Goal: Information Seeking & Learning: Learn about a topic

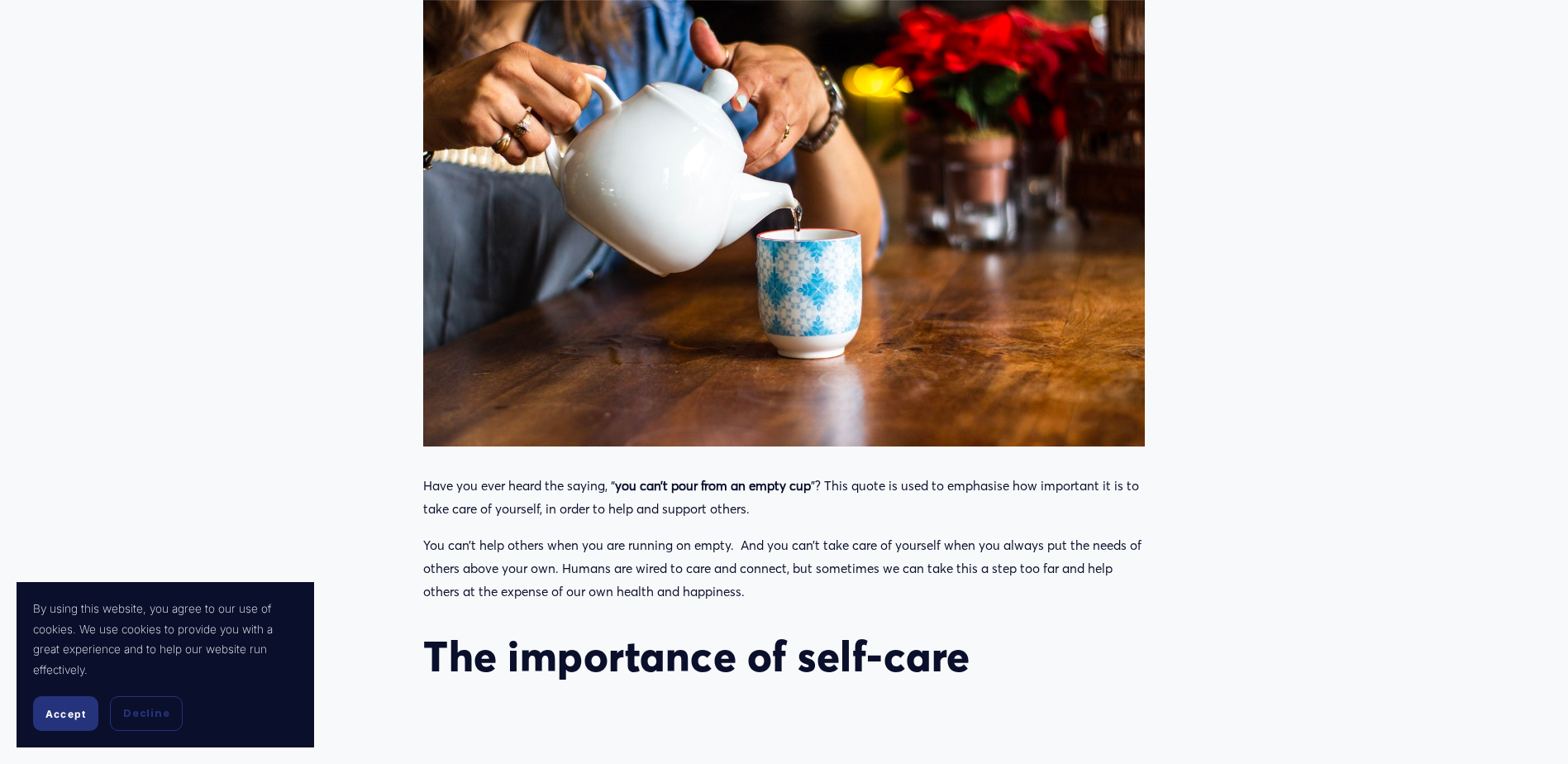
scroll to position [661, 0]
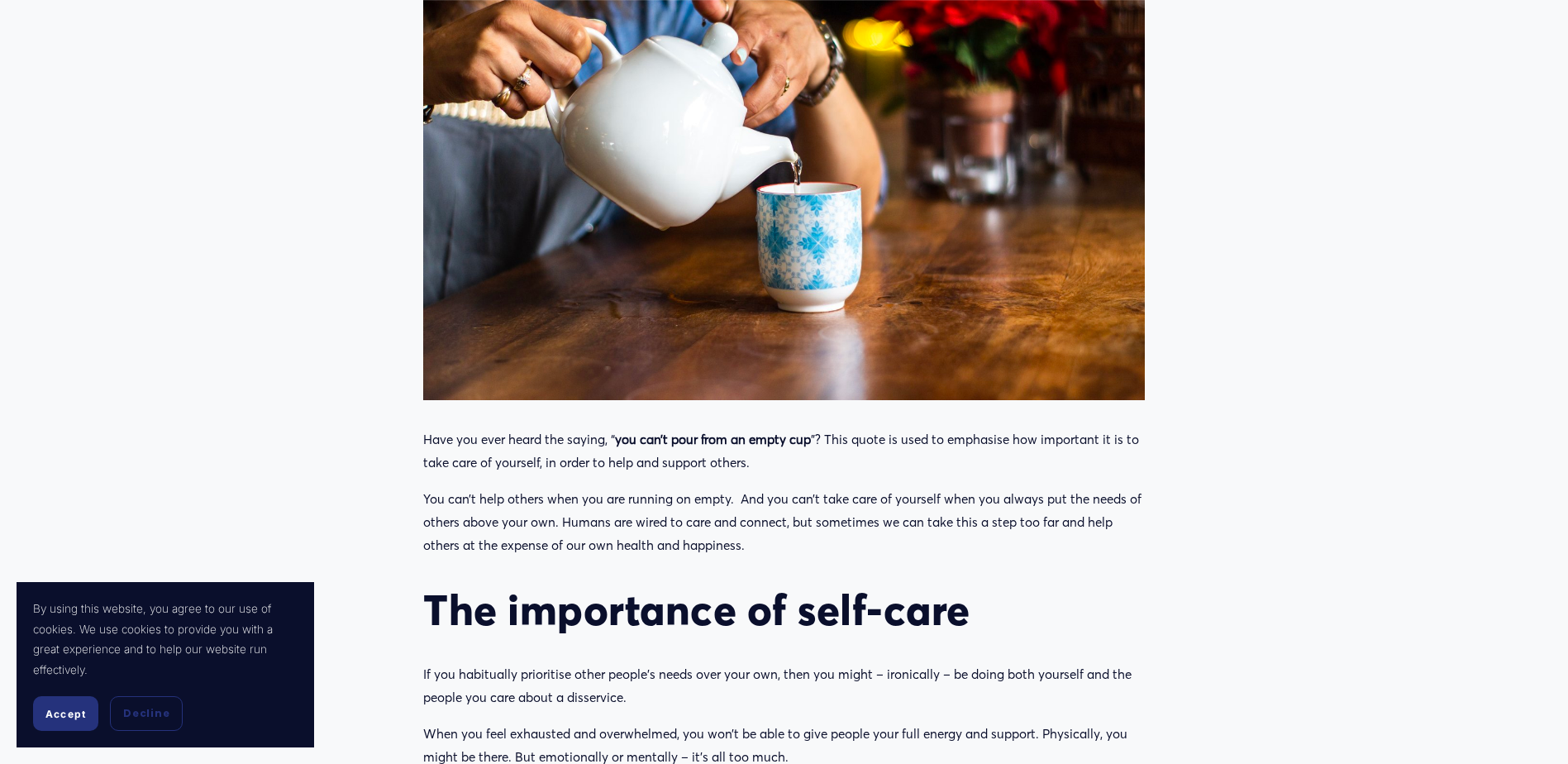
click at [62, 718] on span "Accept" at bounding box center [65, 714] width 40 height 12
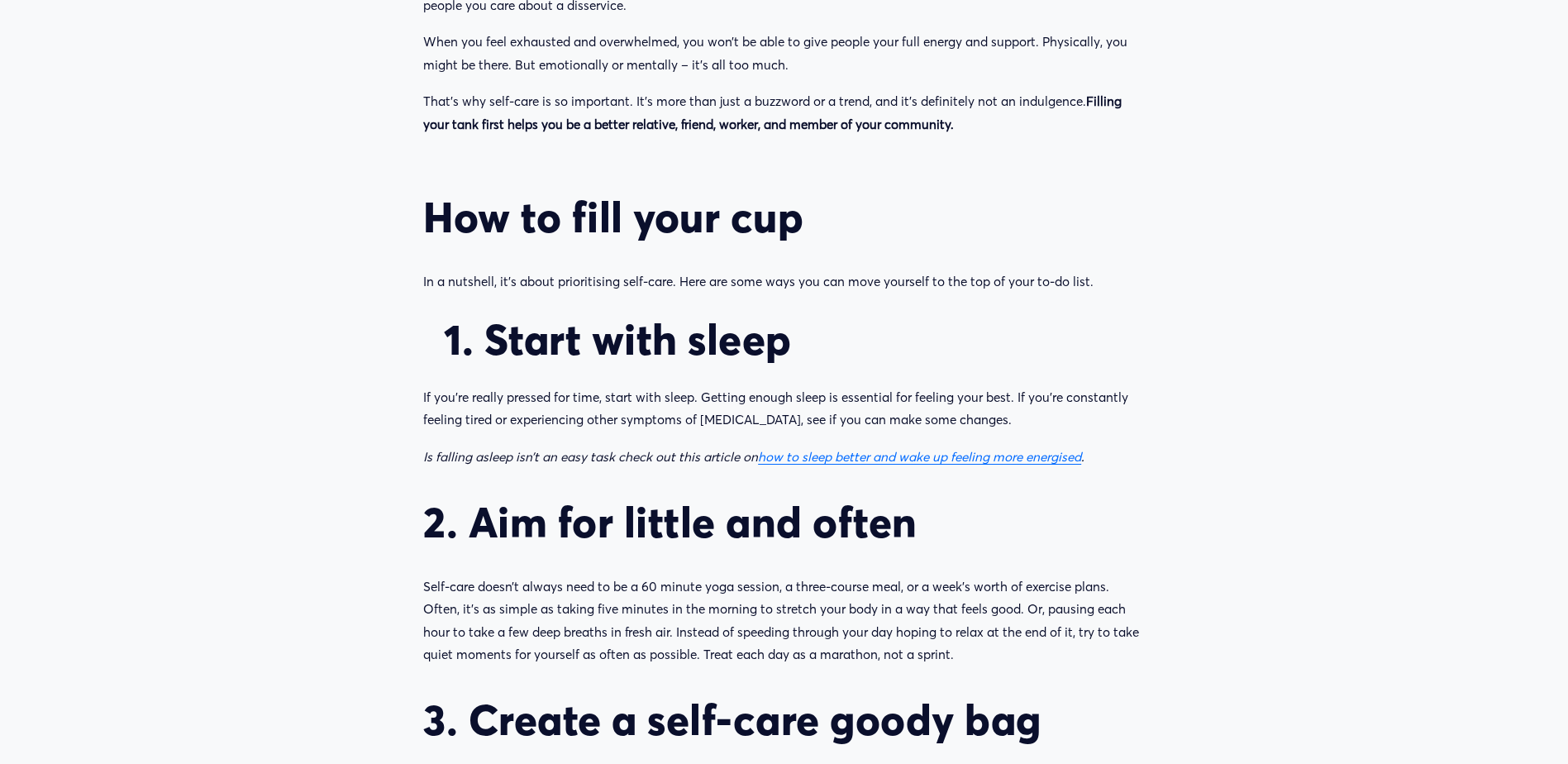
scroll to position [1488, 0]
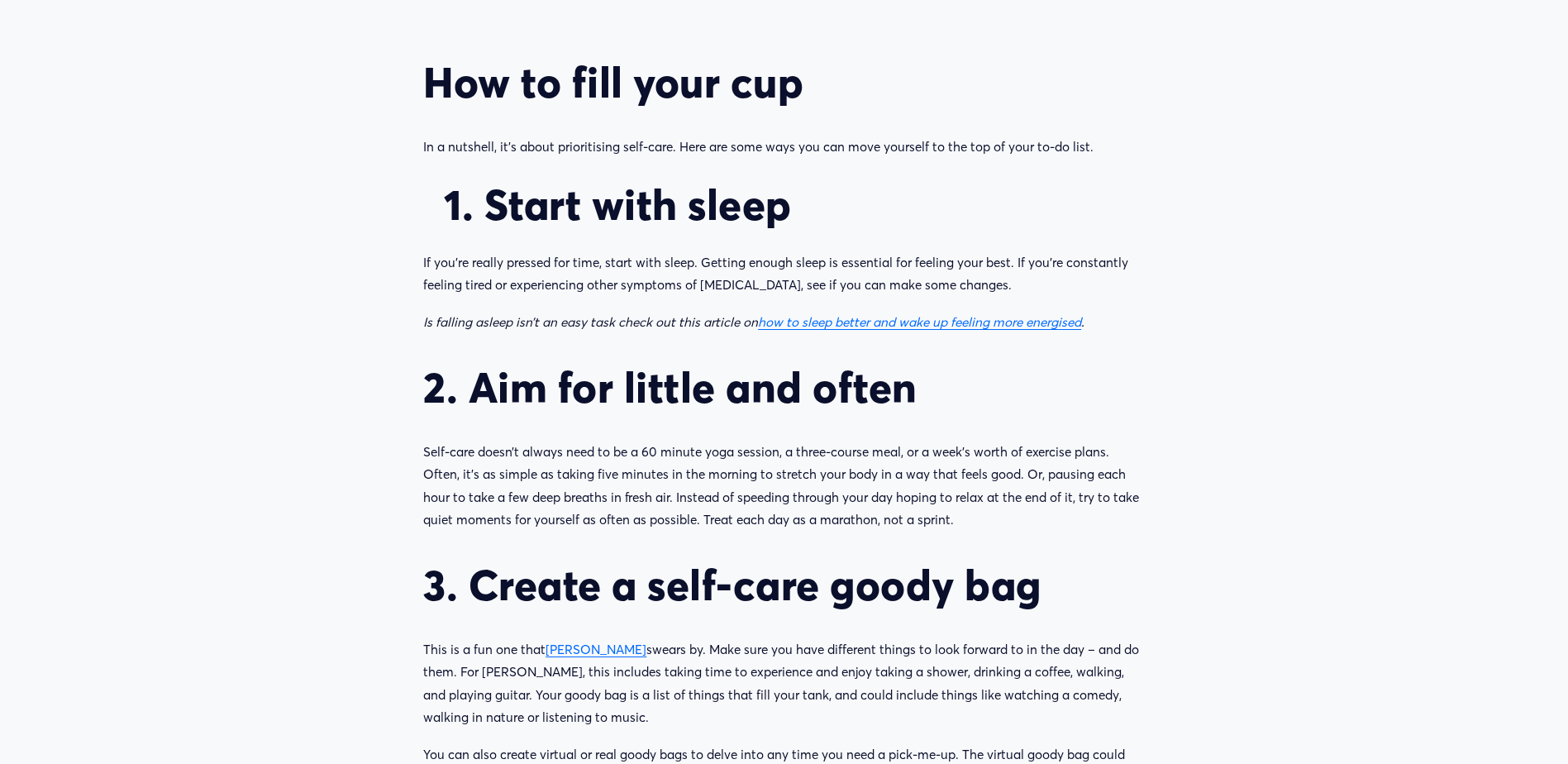
click at [619, 653] on link "[PERSON_NAME]" at bounding box center [595, 650] width 101 height 16
